Goal: Information Seeking & Learning: Learn about a topic

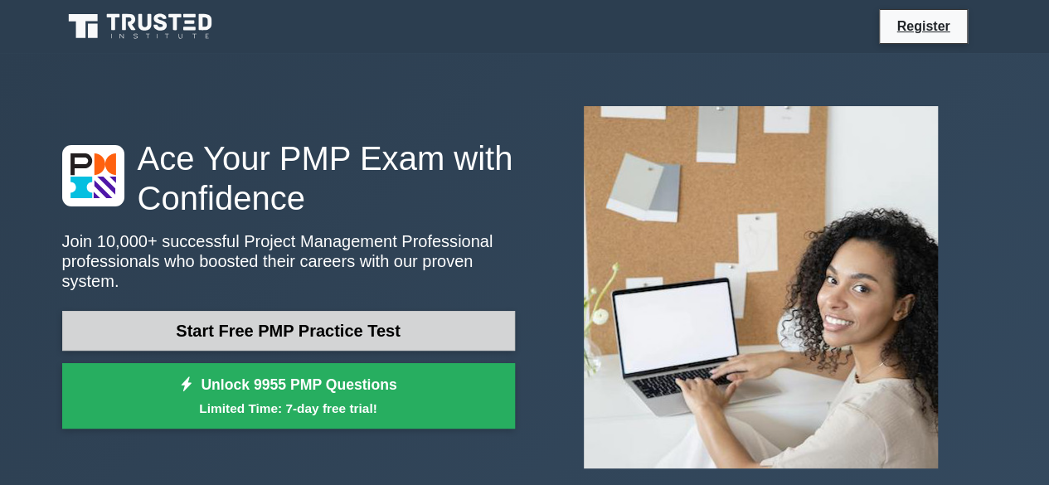
click at [146, 317] on link "Start Free PMP Practice Test" at bounding box center [288, 331] width 453 height 40
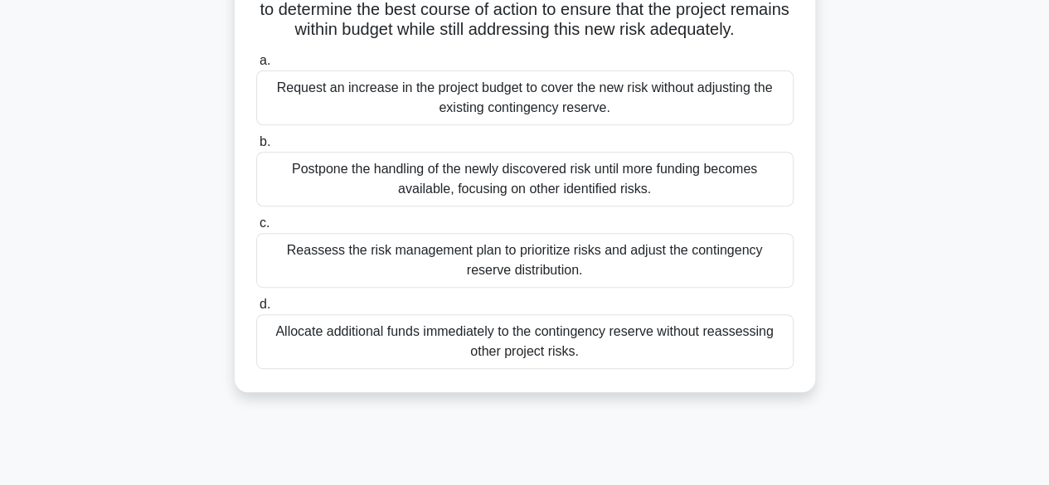
scroll to position [249, 0]
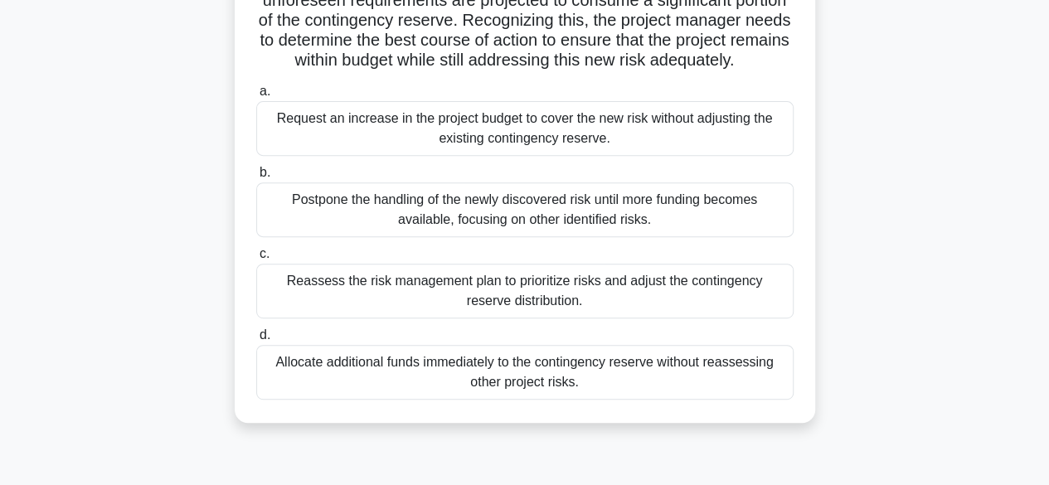
click at [490, 156] on div "Request an increase in the project budget to cover the new risk without adjusti…" at bounding box center [524, 128] width 537 height 55
click at [256, 97] on input "a. Request an increase in the project budget to cover the new risk without adju…" at bounding box center [256, 91] width 0 height 11
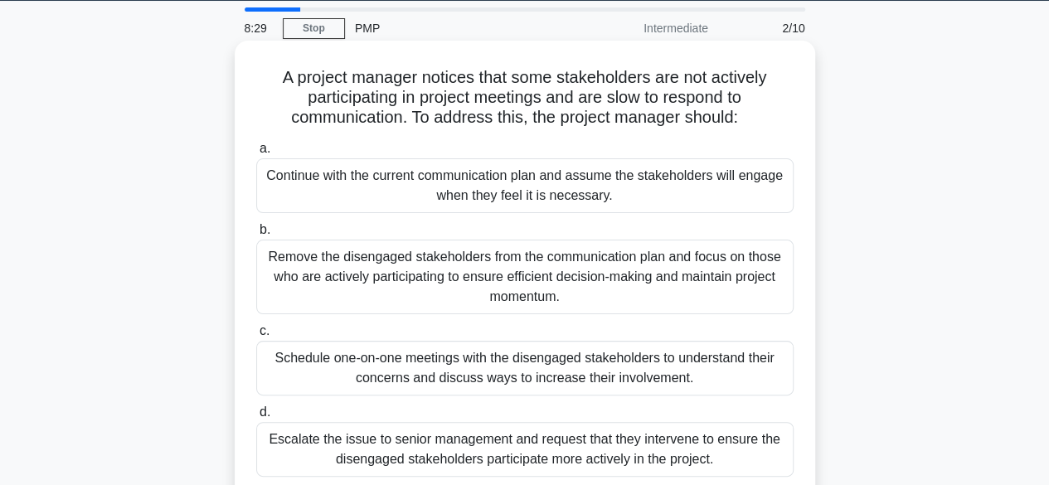
scroll to position [83, 0]
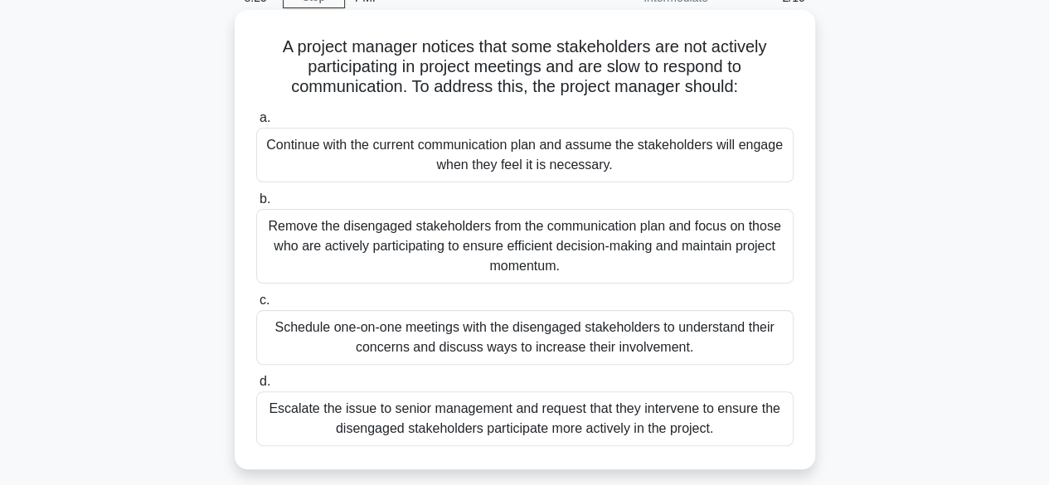
click at [456, 338] on div "Schedule one-on-one meetings with the disengaged stakeholders to understand the…" at bounding box center [524, 337] width 537 height 55
click at [256, 306] on input "c. Schedule one-on-one meetings with the disengaged stakeholders to understand …" at bounding box center [256, 300] width 0 height 11
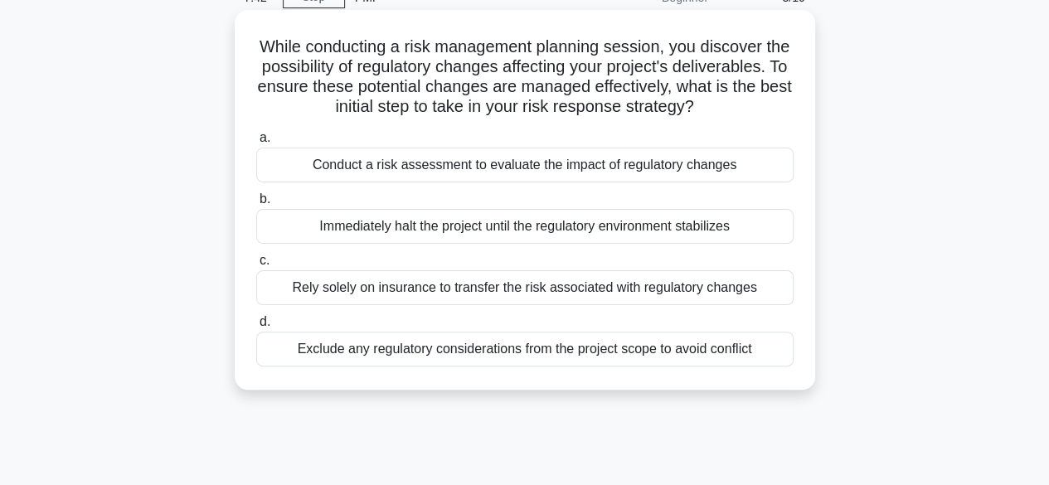
click at [434, 182] on div "Conduct a risk assessment to evaluate the impact of regulatory changes" at bounding box center [524, 165] width 537 height 35
click at [256, 143] on input "a. Conduct a risk assessment to evaluate the impact of regulatory changes" at bounding box center [256, 138] width 0 height 11
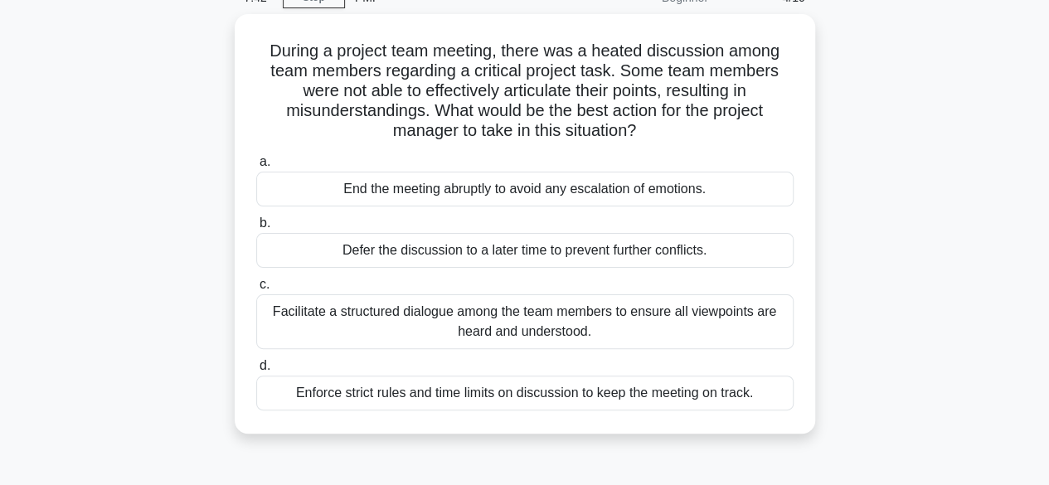
scroll to position [0, 0]
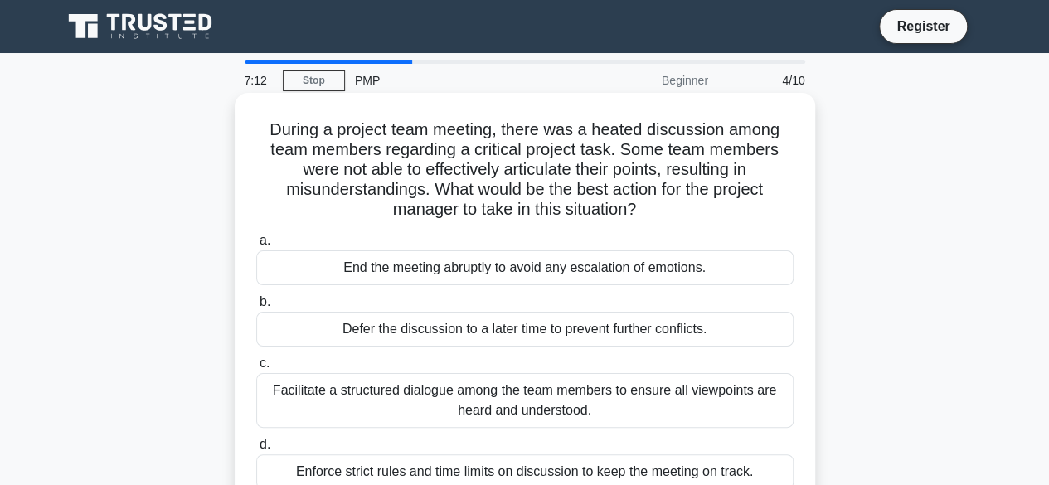
click at [627, 400] on div "Facilitate a structured dialogue among the team members to ensure all viewpoint…" at bounding box center [524, 400] width 537 height 55
click at [256, 369] on input "c. Facilitate a structured dialogue among the team members to ensure all viewpo…" at bounding box center [256, 363] width 0 height 11
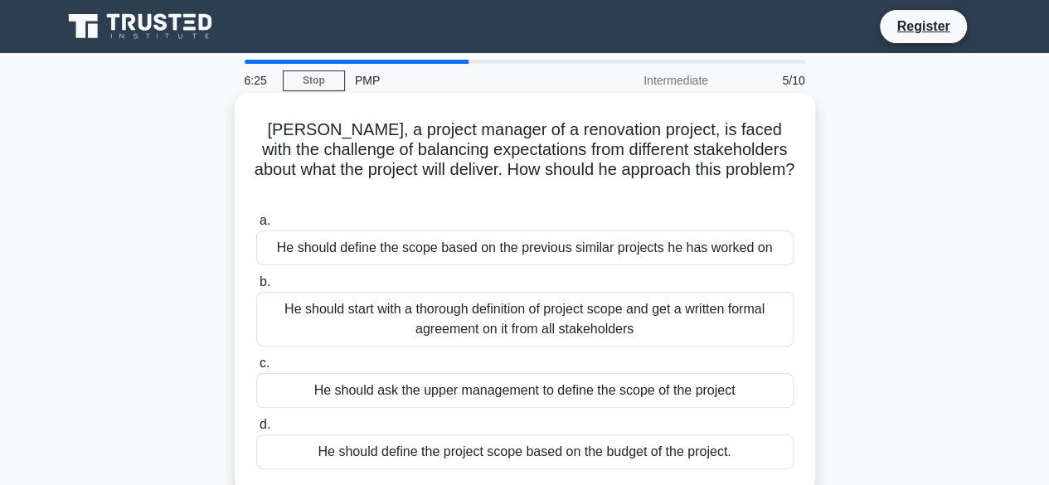
click at [478, 230] on div "He should define the scope based on the previous similar projects he has worked…" at bounding box center [524, 247] width 537 height 35
click at [256, 226] on input "a. He should define the scope based on the previous similar projects he has wor…" at bounding box center [256, 221] width 0 height 11
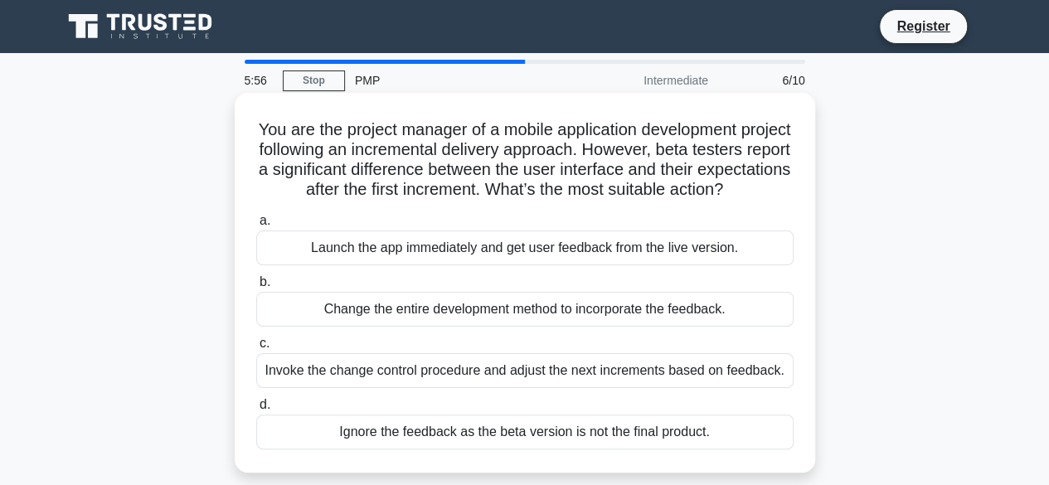
click at [358, 388] on div "Invoke the change control procedure and adjust the next increments based on fee…" at bounding box center [524, 370] width 537 height 35
click at [256, 349] on input "c. Invoke the change control procedure and adjust the next increments based on …" at bounding box center [256, 343] width 0 height 11
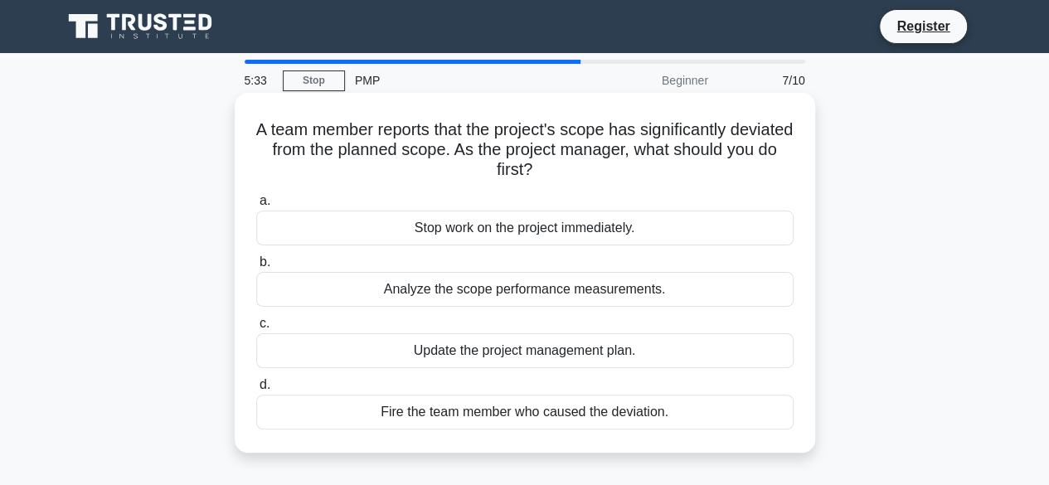
click at [487, 293] on div "Analyze the scope performance measurements." at bounding box center [524, 289] width 537 height 35
click at [256, 268] on input "b. Analyze the scope performance measurements." at bounding box center [256, 262] width 0 height 11
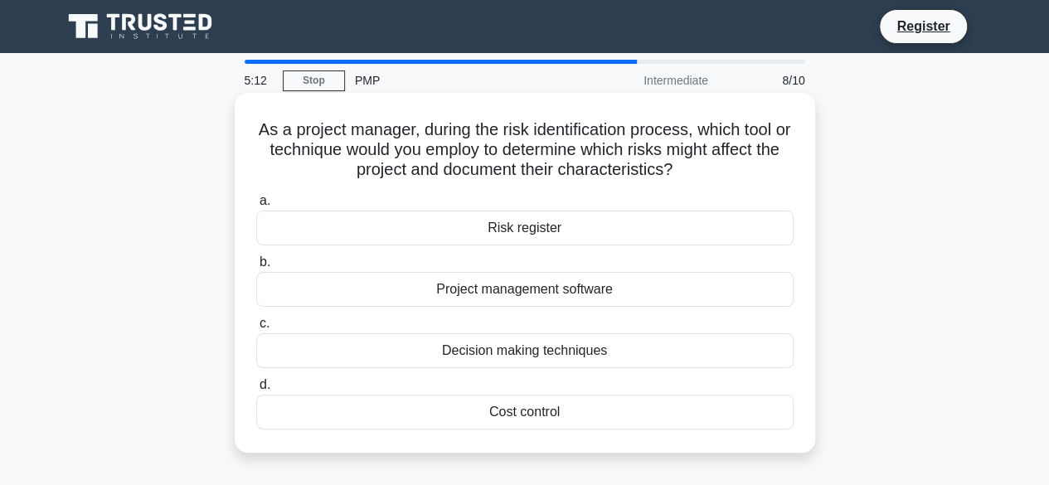
click at [549, 231] on div "Risk register" at bounding box center [524, 228] width 537 height 35
click at [256, 206] on input "a. Risk register" at bounding box center [256, 201] width 0 height 11
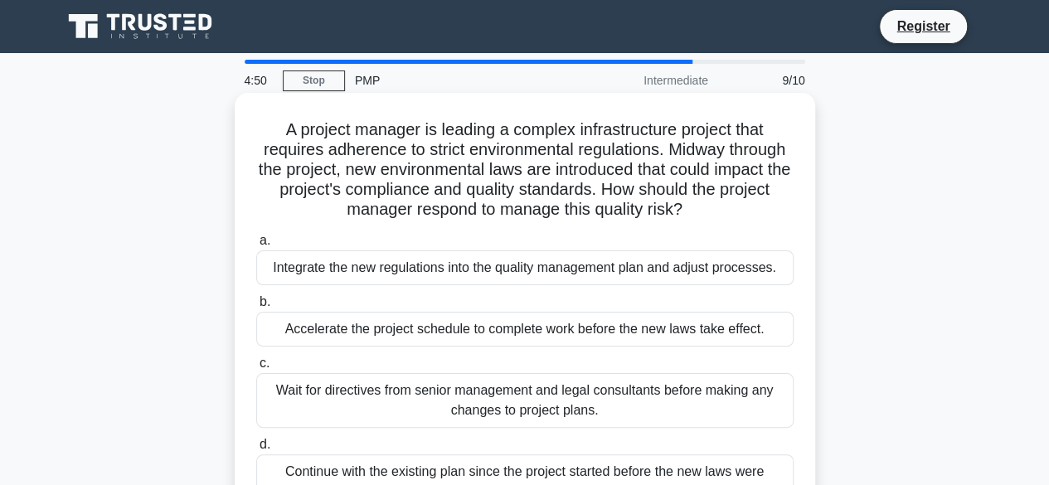
click at [383, 267] on div "Integrate the new regulations into the quality management plan and adjust proce…" at bounding box center [524, 267] width 537 height 35
click at [256, 246] on input "a. Integrate the new regulations into the quality management plan and adjust pr…" at bounding box center [256, 240] width 0 height 11
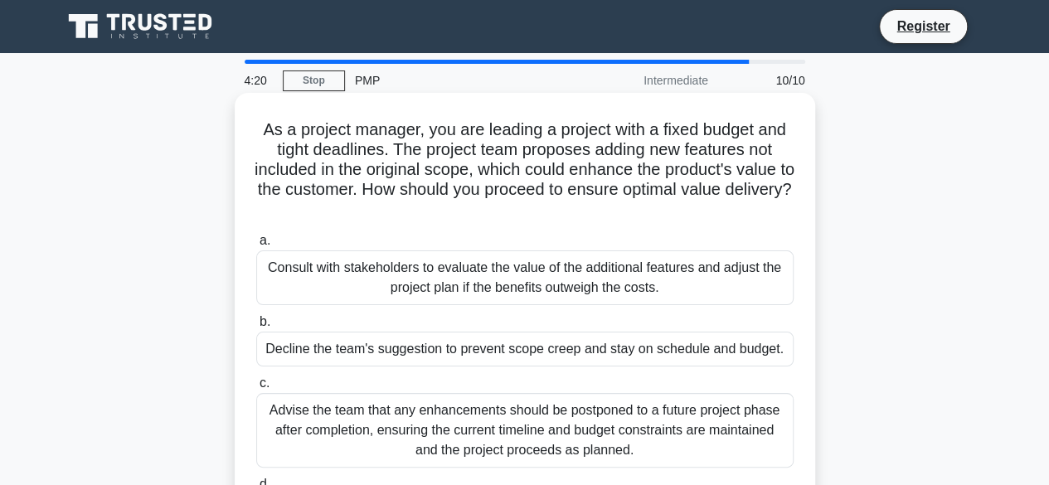
scroll to position [83, 0]
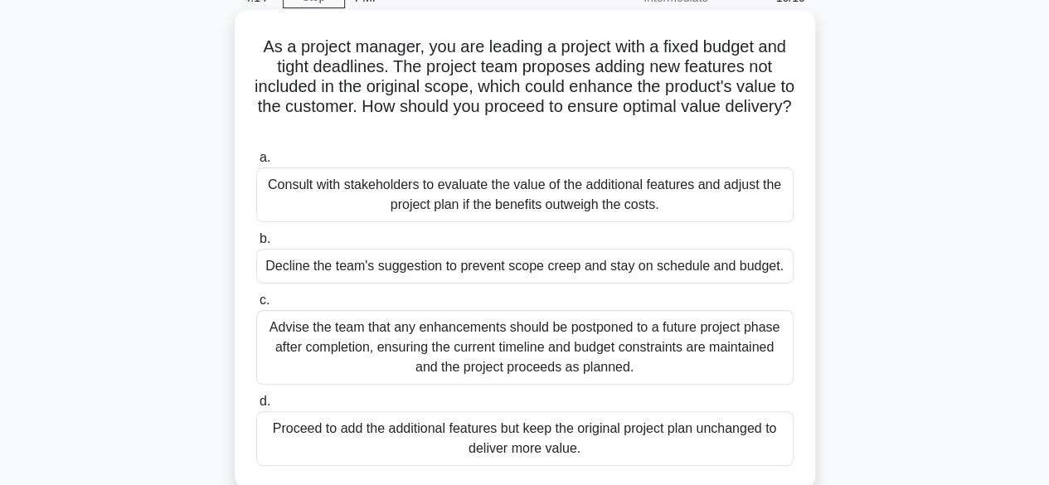
click at [407, 201] on div "Consult with stakeholders to evaluate the value of the additional features and …" at bounding box center [524, 194] width 537 height 55
click at [256, 163] on input "a. Consult with stakeholders to evaluate the value of the additional features a…" at bounding box center [256, 158] width 0 height 11
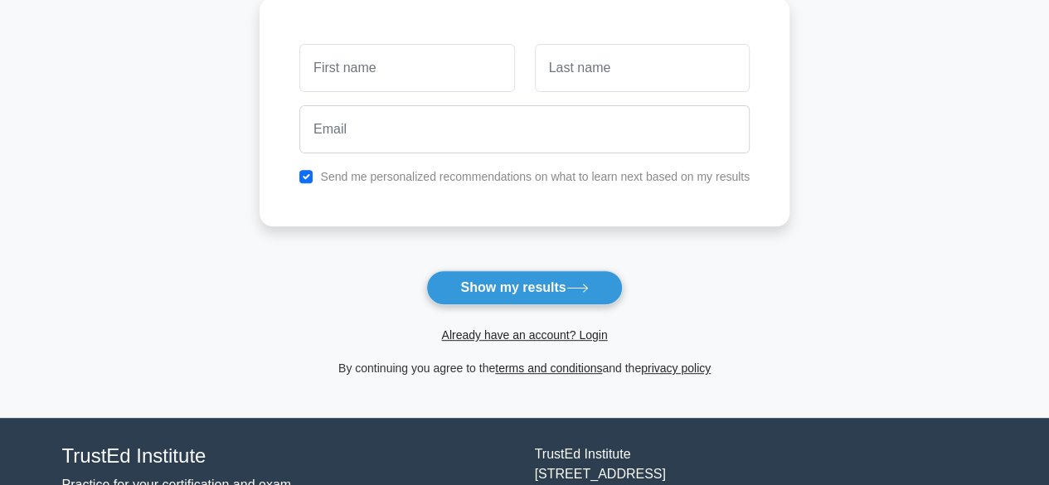
scroll to position [249, 0]
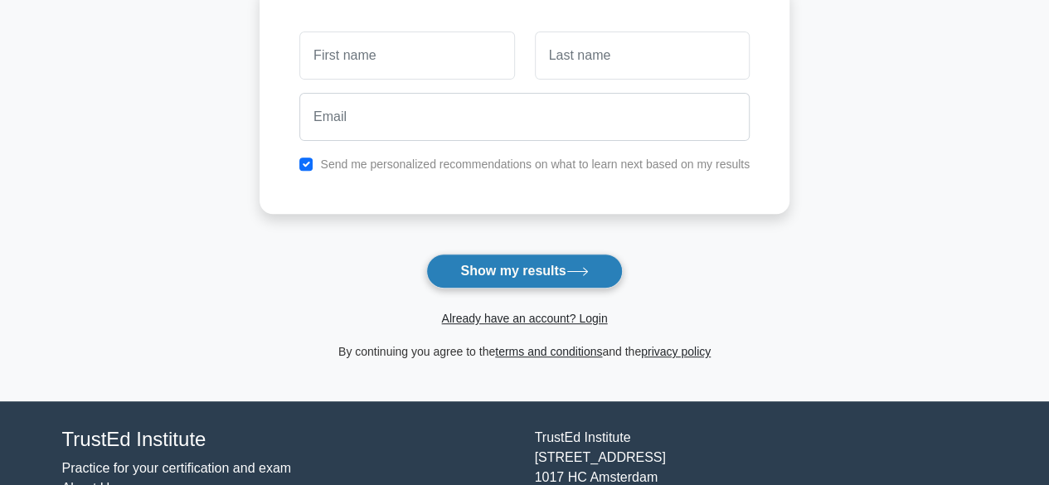
click at [527, 274] on button "Show my results" at bounding box center [524, 271] width 196 height 35
